Goal: Use online tool/utility: Utilize a website feature to perform a specific function

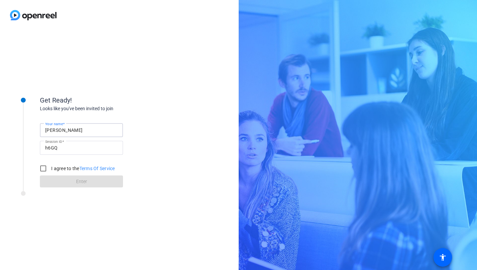
drag, startPoint x: 71, startPoint y: 131, endPoint x: 41, endPoint y: 131, distance: 30.6
click at [41, 131] on div "Your name [PERSON_NAME]" at bounding box center [81, 130] width 83 height 14
type input "[PERSON_NAME]"
click at [43, 169] on input "I agree to the Terms Of Service" at bounding box center [43, 168] width 13 height 13
checkbox input "true"
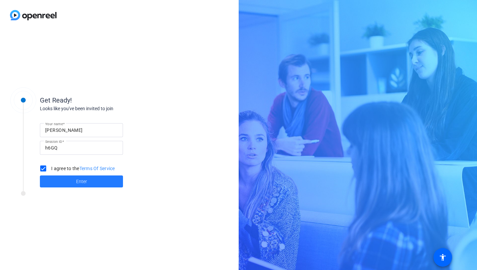
click at [67, 180] on span at bounding box center [81, 181] width 83 height 16
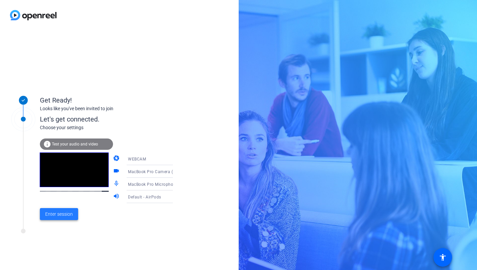
click at [56, 214] on span "Enter session" at bounding box center [59, 213] width 28 height 7
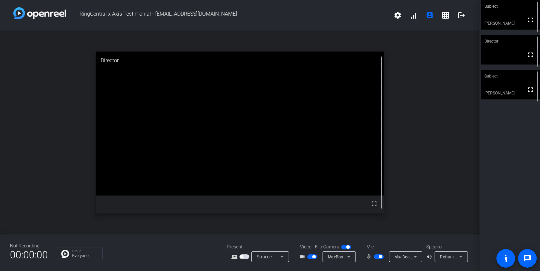
click at [374, 257] on span "button" at bounding box center [379, 256] width 10 height 5
click at [378, 257] on span "button" at bounding box center [379, 256] width 10 height 5
click at [377, 257] on span "button" at bounding box center [379, 256] width 10 height 5
click at [377, 257] on span "button" at bounding box center [375, 256] width 3 height 3
click at [377, 257] on span "button" at bounding box center [379, 256] width 10 height 5
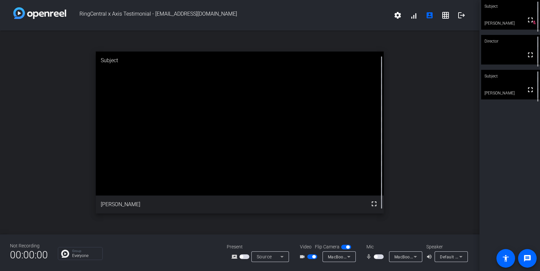
click at [378, 257] on span "button" at bounding box center [379, 256] width 10 height 5
click at [375, 257] on span "button" at bounding box center [379, 256] width 10 height 5
click at [477, 93] on mat-icon "fullscreen" at bounding box center [530, 90] width 8 height 8
click at [380, 256] on span "button" at bounding box center [379, 256] width 10 height 5
click at [376, 257] on span "button" at bounding box center [379, 256] width 10 height 5
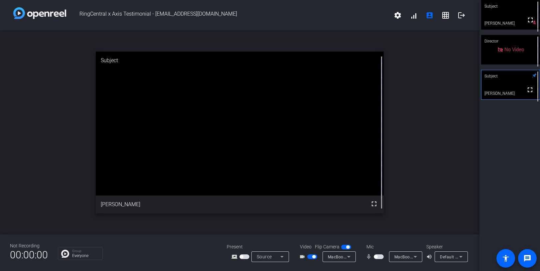
click at [376, 258] on span "button" at bounding box center [375, 256] width 3 height 3
click at [376, 258] on span "button" at bounding box center [379, 256] width 10 height 5
drag, startPoint x: 377, startPoint y: 257, endPoint x: 155, endPoint y: 260, distance: 222.0
click at [155, 260] on div "Not Recording 00:00:00 Group Everyone Present screen_share_outline Source Video…" at bounding box center [239, 252] width 479 height 37
click at [377, 257] on span "button" at bounding box center [379, 256] width 10 height 5
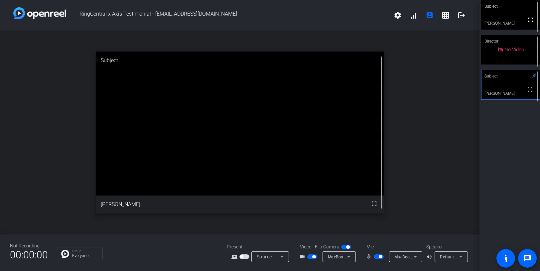
click at [46, 133] on div "open_in_new Subject fullscreen [PERSON_NAME]" at bounding box center [239, 133] width 479 height 204
click at [375, 257] on span "button" at bounding box center [379, 256] width 10 height 5
click at [376, 257] on span "button" at bounding box center [375, 256] width 3 height 3
click at [376, 256] on span "button" at bounding box center [379, 256] width 10 height 5
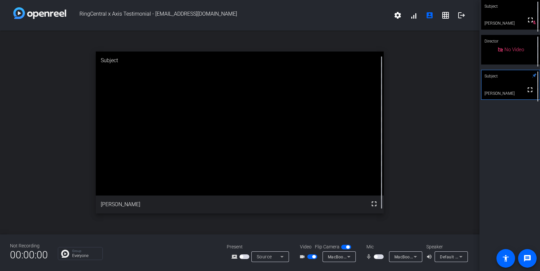
click at [40, 148] on div "open_in_new Subject fullscreen [PERSON_NAME]" at bounding box center [239, 133] width 479 height 204
click at [377, 256] on span "button" at bounding box center [375, 256] width 3 height 3
click at [376, 257] on span "button" at bounding box center [379, 256] width 10 height 5
click at [33, 170] on div "open_in_new Subject fullscreen [PERSON_NAME]" at bounding box center [239, 133] width 479 height 204
click at [379, 256] on span "button" at bounding box center [379, 256] width 10 height 5
